Goal: Communication & Community: Ask a question

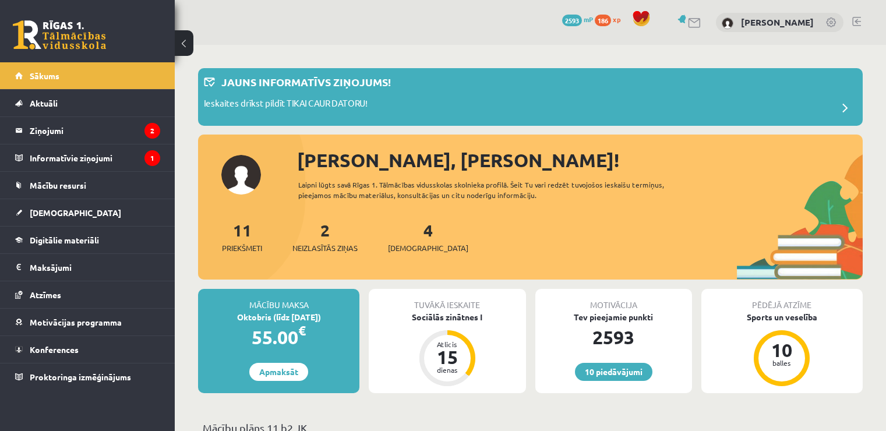
scroll to position [175, 0]
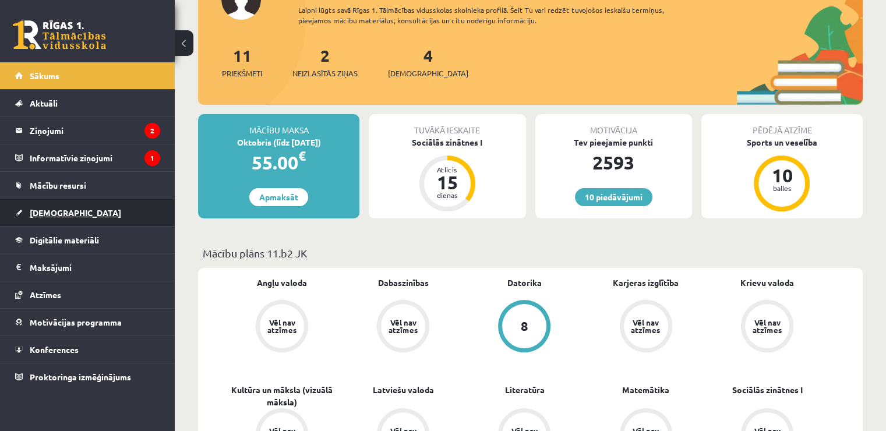
click at [97, 214] on link "[DEMOGRAPHIC_DATA]" at bounding box center [87, 212] width 145 height 27
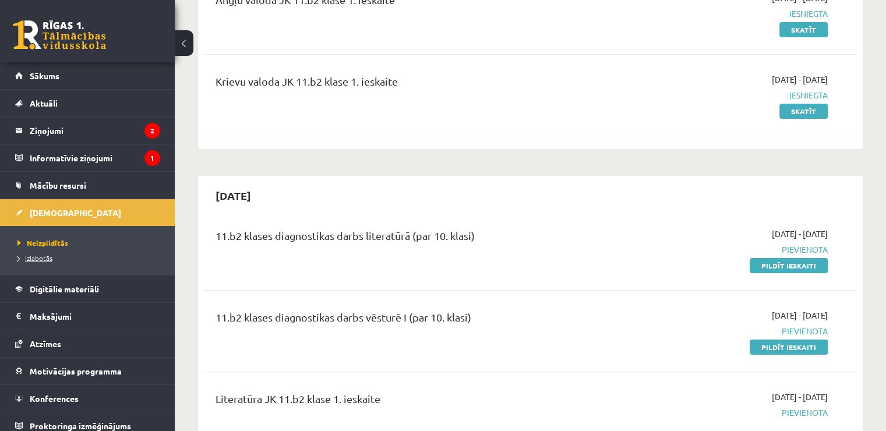
click at [50, 254] on span "Izlabotās" at bounding box center [34, 257] width 35 height 9
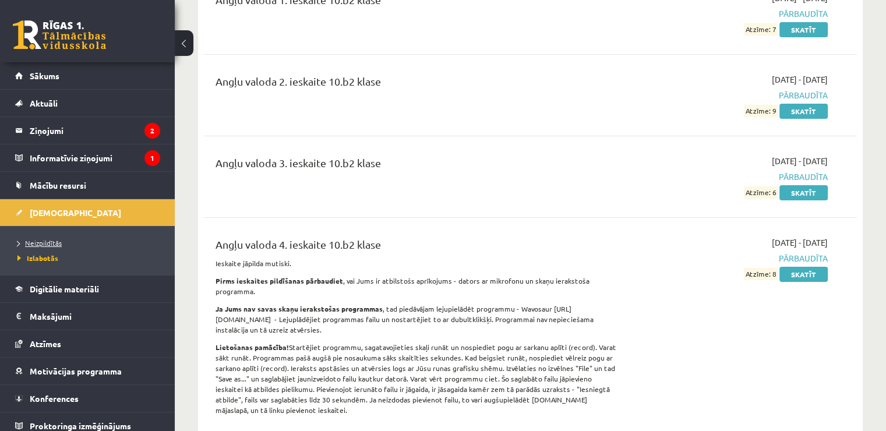
click at [51, 245] on span "Neizpildītās" at bounding box center [39, 242] width 44 height 9
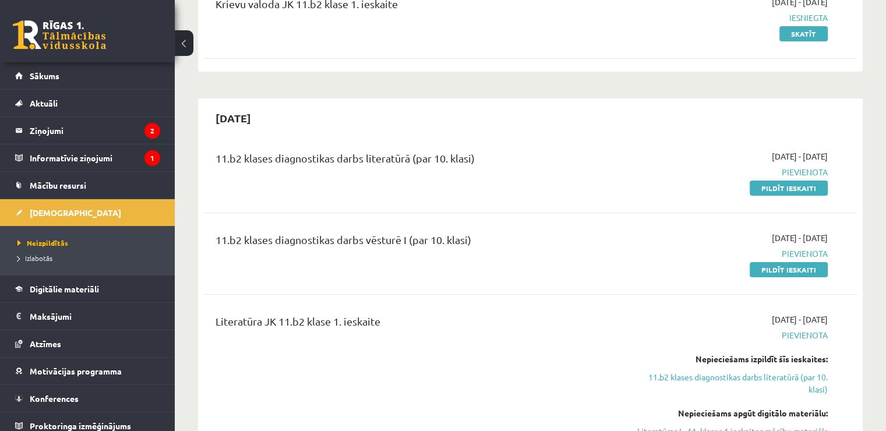
scroll to position [175, 0]
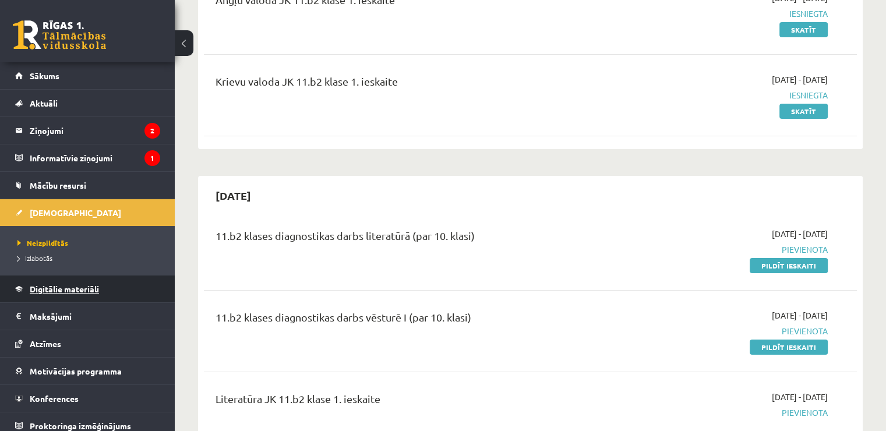
click at [115, 290] on link "Digitālie materiāli" at bounding box center [87, 289] width 145 height 27
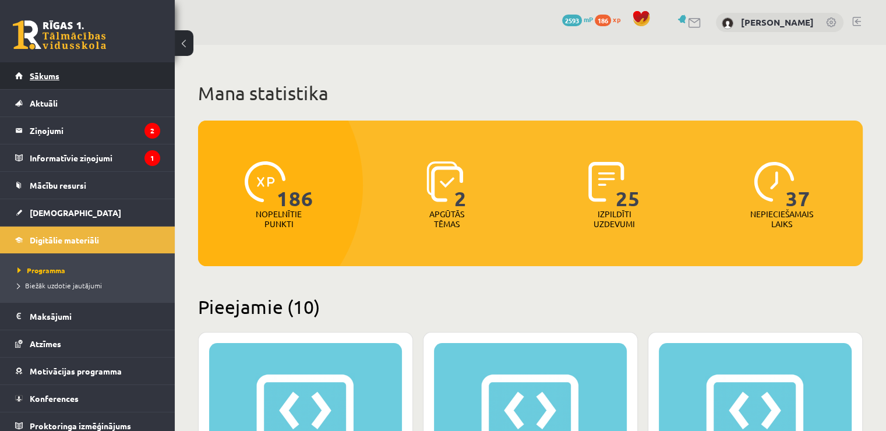
click at [98, 67] on link "Sākums" at bounding box center [87, 75] width 145 height 27
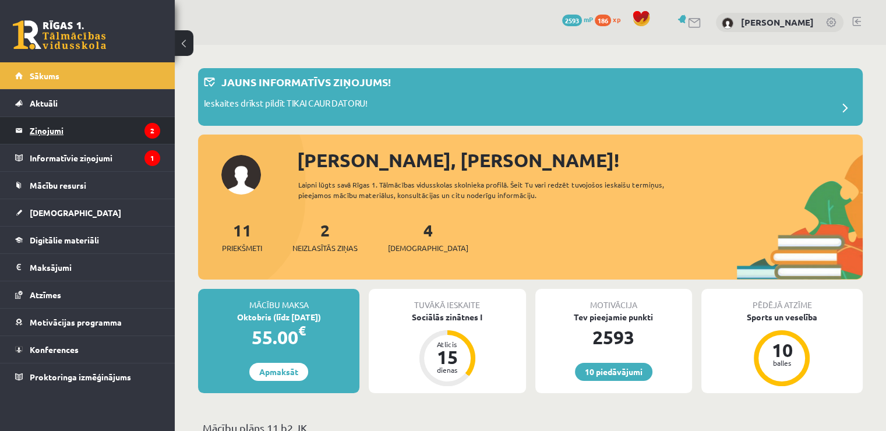
click at [36, 118] on legend "Ziņojumi 2" at bounding box center [95, 130] width 131 height 27
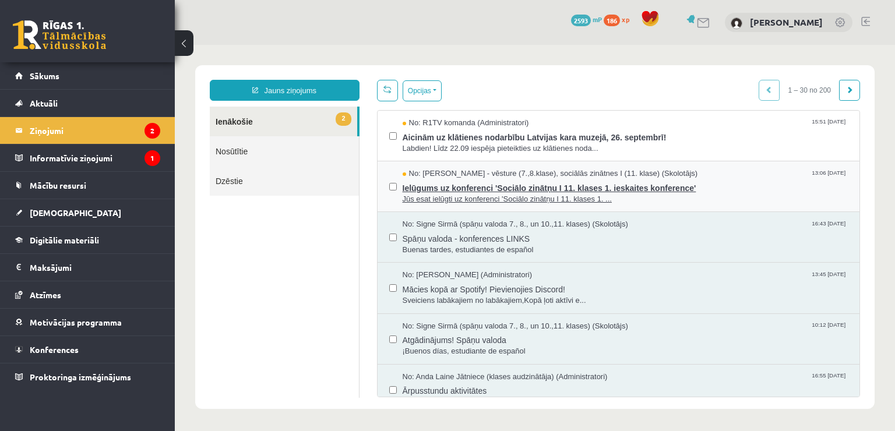
click at [729, 192] on span "Ielūgums uz konferenci 'Sociālo zinātņu I 11. klases 1. ieskaites konference'" at bounding box center [626, 186] width 446 height 15
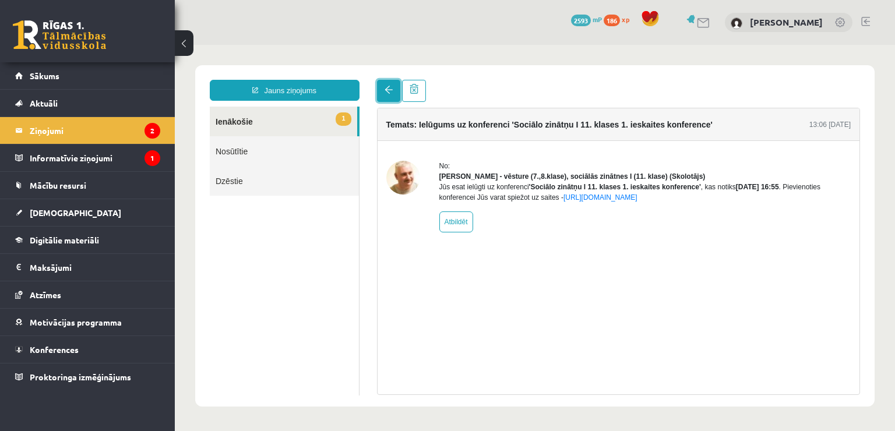
click at [380, 98] on link at bounding box center [388, 91] width 23 height 22
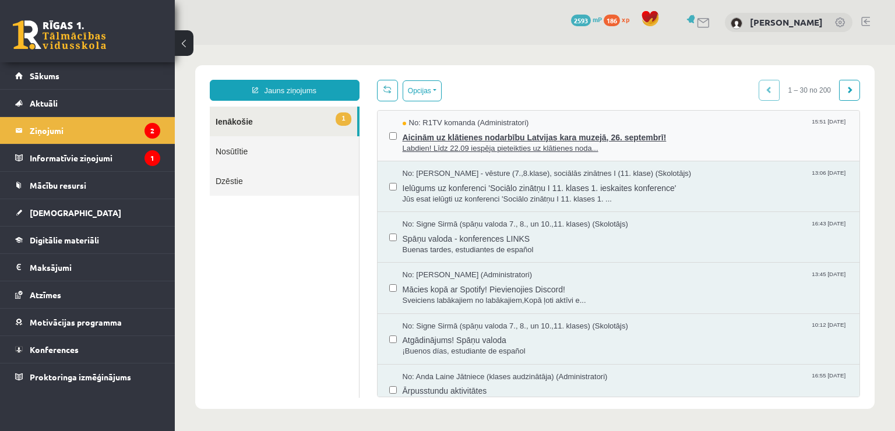
click at [722, 151] on span "Labdien! Līdz 22.09 iespēja pieteikties uz klātienes noda..." at bounding box center [626, 148] width 446 height 11
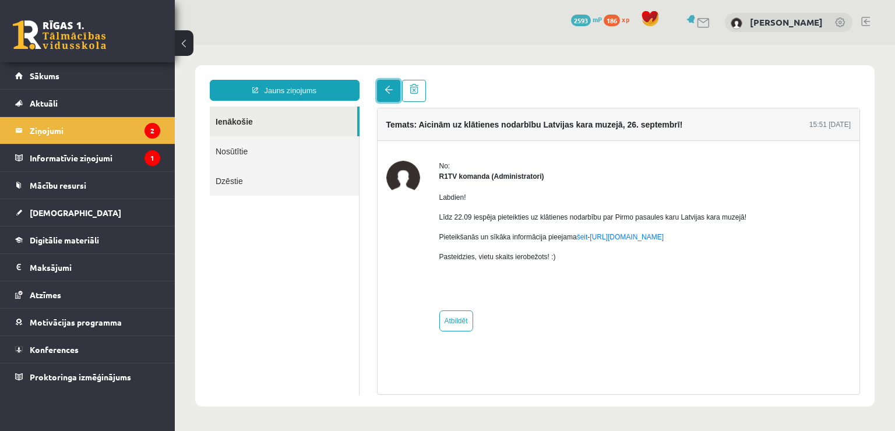
click at [380, 94] on link at bounding box center [388, 91] width 23 height 22
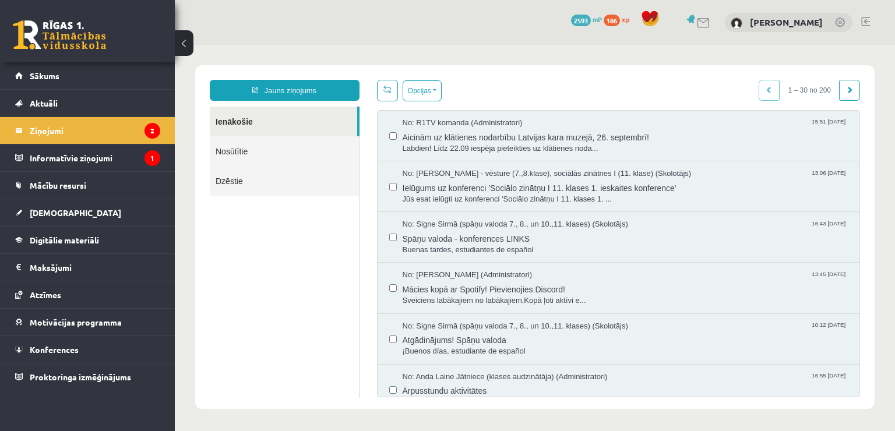
click at [324, 153] on link "Nosūtītie" at bounding box center [284, 151] width 149 height 30
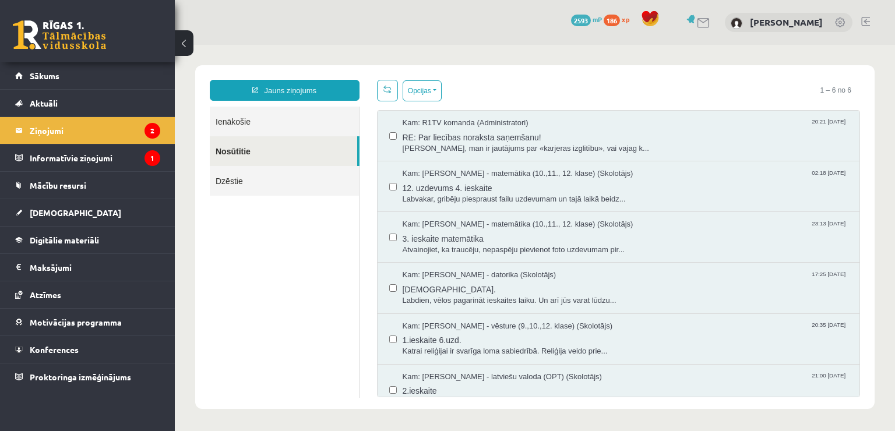
click at [311, 181] on link "Dzēstie" at bounding box center [284, 181] width 149 height 30
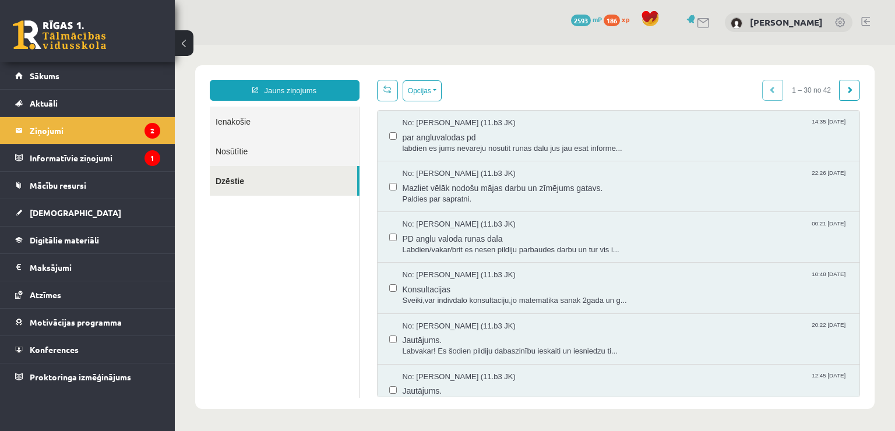
click at [304, 128] on link "Ienākošie" at bounding box center [284, 122] width 149 height 30
click at [305, 124] on link "Ienākošie" at bounding box center [284, 122] width 149 height 30
click at [297, 149] on link "Nosūtītie" at bounding box center [284, 151] width 149 height 30
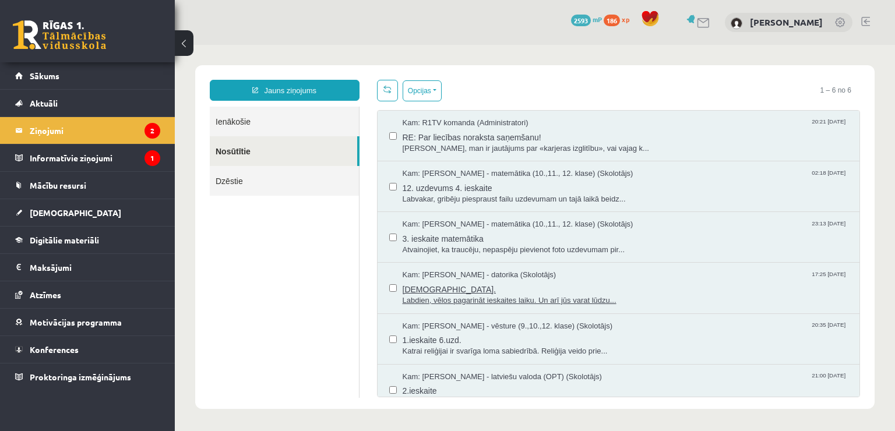
scroll to position [16, 0]
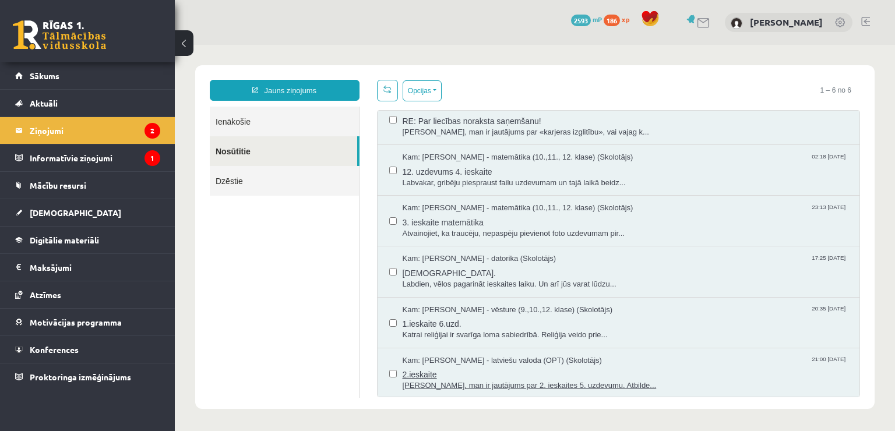
click at [629, 362] on div "Kam: Laila Jirgensone - latviešu valoda (OPT) (Skolotājs) 21:00 10/10/2024" at bounding box center [626, 360] width 446 height 11
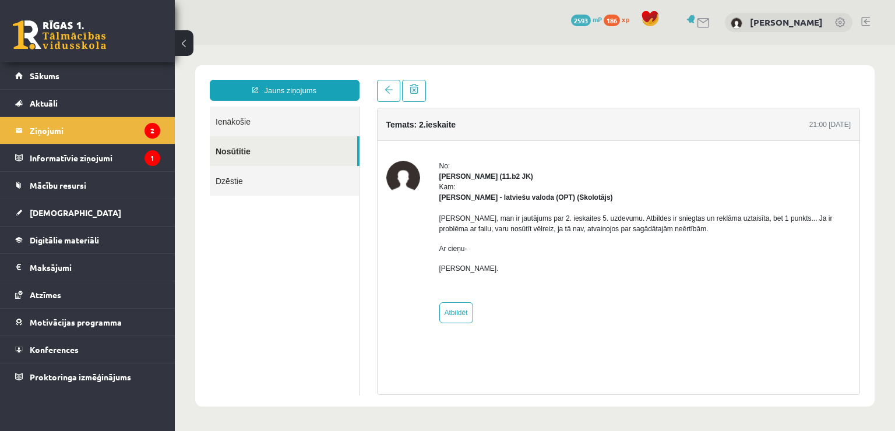
scroll to position [0, 0]
